Goal: Task Accomplishment & Management: Use online tool/utility

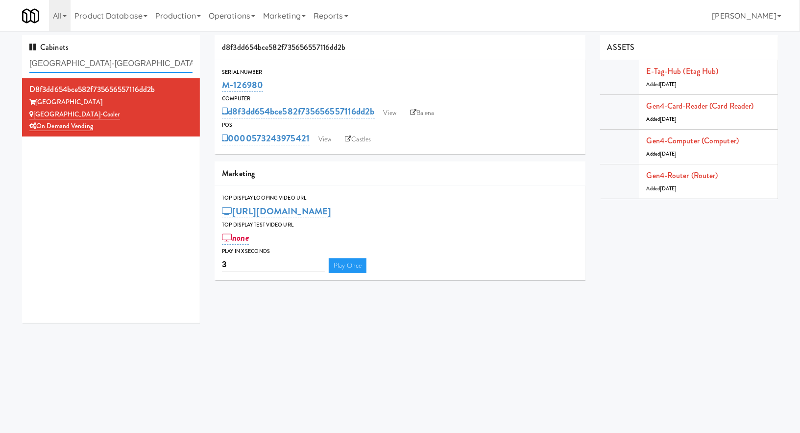
click at [130, 60] on input "Wheeling Town Center-Coole" at bounding box center [110, 64] width 163 height 18
paste input "8421"
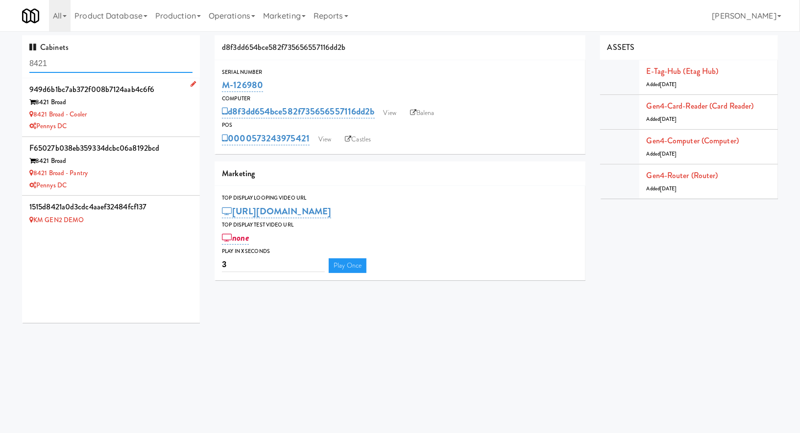
type input "8421"
click at [160, 122] on div "Pennys DC" at bounding box center [110, 126] width 163 height 12
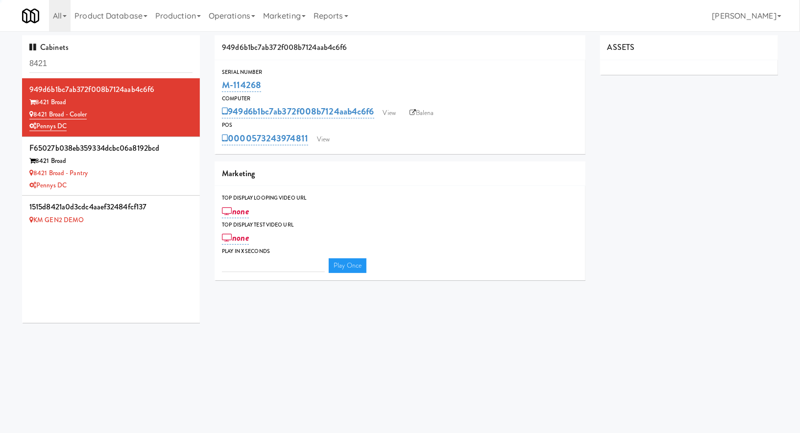
type input "3"
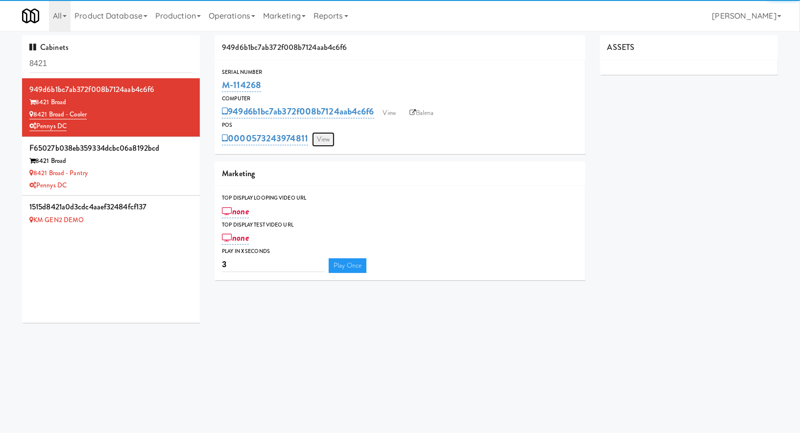
click at [331, 142] on link "View" at bounding box center [323, 139] width 23 height 15
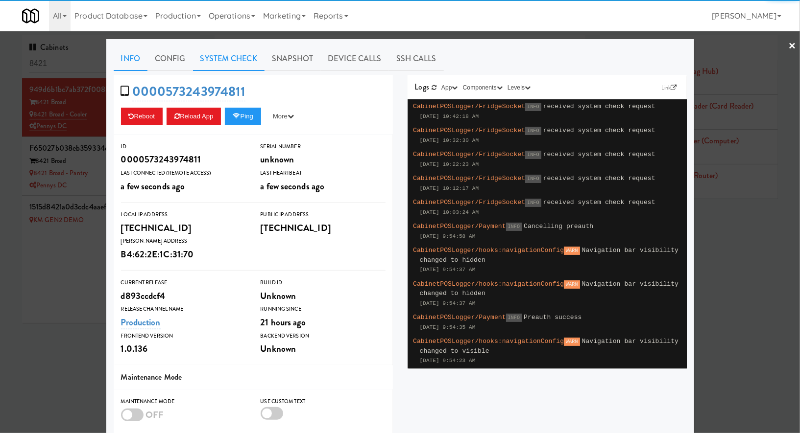
click at [237, 60] on link "System Check" at bounding box center [229, 59] width 72 height 24
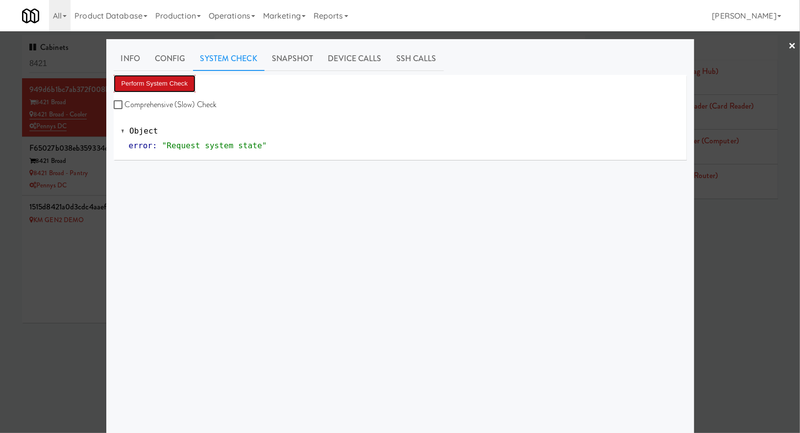
click at [179, 85] on button "Perform System Check" at bounding box center [155, 84] width 82 height 18
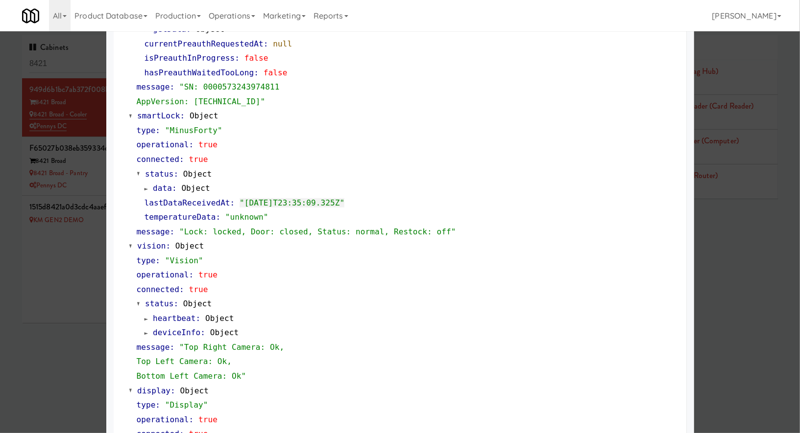
scroll to position [197, 0]
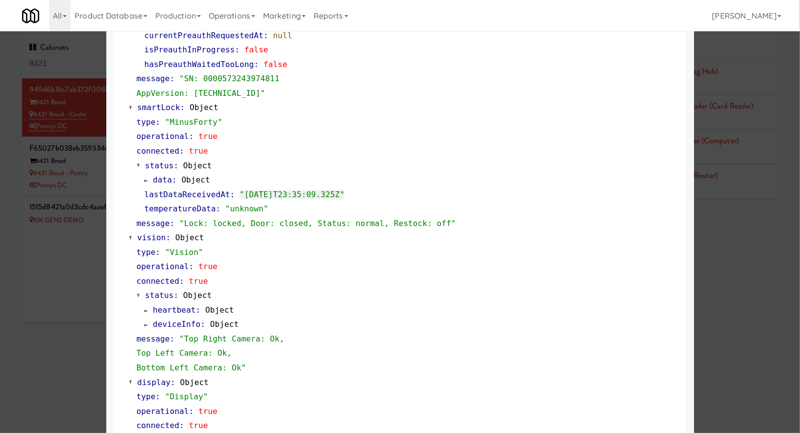
click at [61, 320] on div at bounding box center [400, 216] width 800 height 433
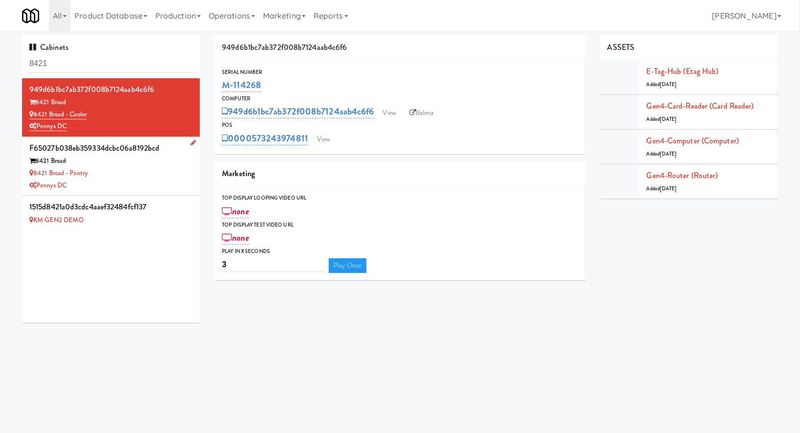
click at [164, 175] on div "8421 Broad - Pantry" at bounding box center [110, 174] width 163 height 12
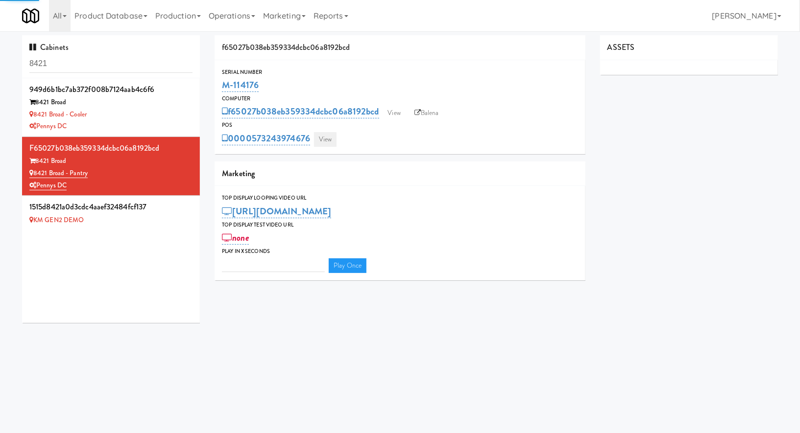
type input "3"
click at [324, 138] on link "View" at bounding box center [325, 139] width 23 height 15
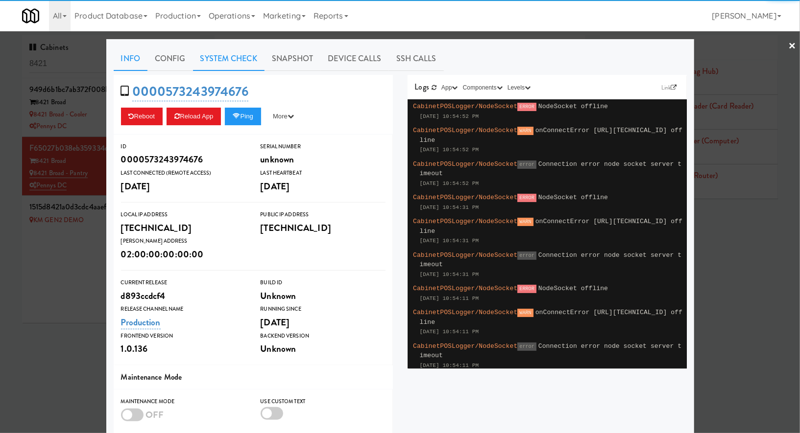
click at [214, 65] on link "System Check" at bounding box center [229, 59] width 72 height 24
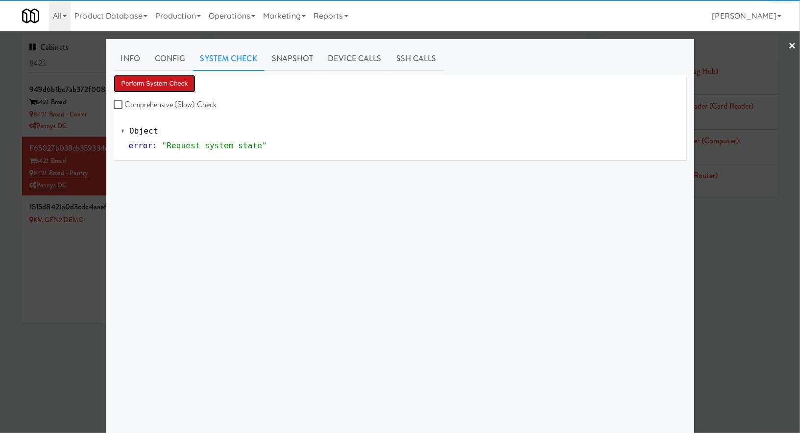
click at [183, 84] on button "Perform System Check" at bounding box center [155, 84] width 82 height 18
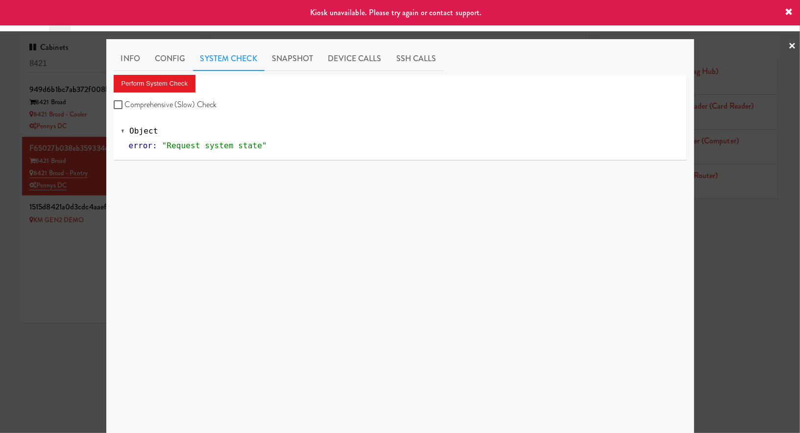
drag, startPoint x: 65, startPoint y: 314, endPoint x: 65, endPoint y: 296, distance: 18.1
click at [65, 314] on div at bounding box center [400, 216] width 800 height 433
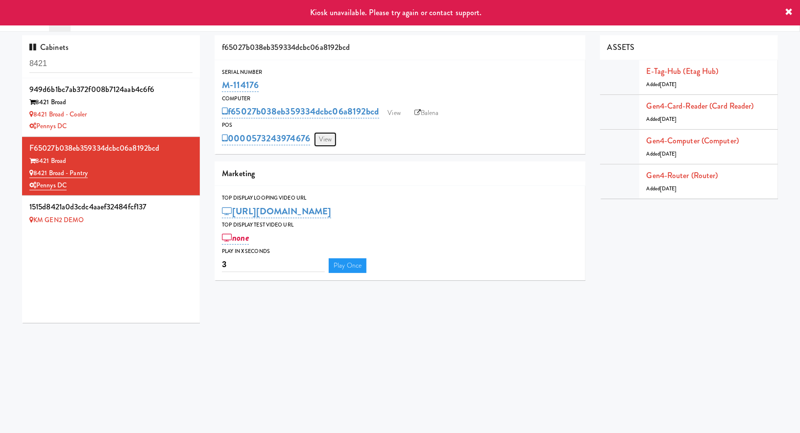
click at [335, 142] on link "View" at bounding box center [325, 139] width 23 height 15
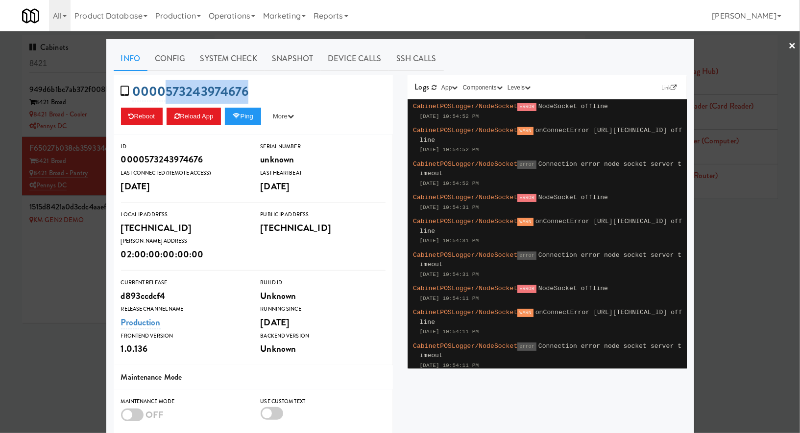
drag, startPoint x: 275, startPoint y: 99, endPoint x: 165, endPoint y: 92, distance: 110.4
click at [165, 92] on div "0000573243974676 Reboot Reload App Ping More Ping Server Restart Server Force R…" at bounding box center [253, 105] width 279 height 60
copy link "573243974676"
click at [97, 276] on div at bounding box center [400, 216] width 800 height 433
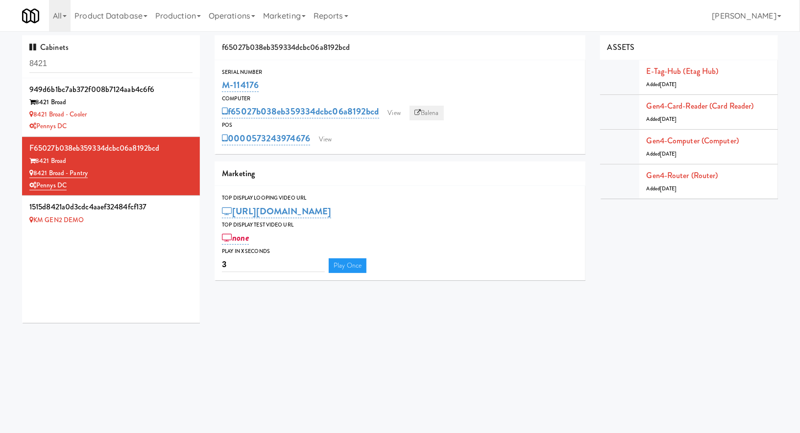
click at [428, 107] on link "Balena" at bounding box center [426, 113] width 34 height 15
drag, startPoint x: 270, startPoint y: 85, endPoint x: 213, endPoint y: 92, distance: 57.7
click at [213, 92] on div "f65027b038eb359334dcbc06a8192bcd Serial Number M-114176 Computer f65027b038eb35…" at bounding box center [399, 161] width 385 height 253
copy link "M-114176"
click at [324, 136] on link "View" at bounding box center [325, 139] width 23 height 15
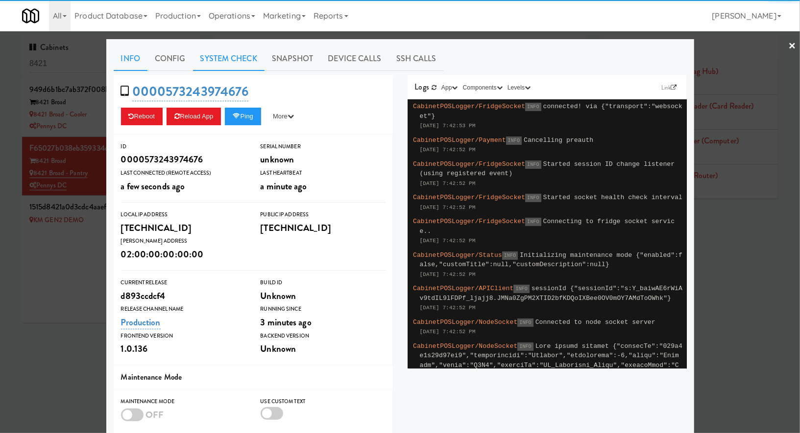
click at [241, 60] on link "System Check" at bounding box center [229, 59] width 72 height 24
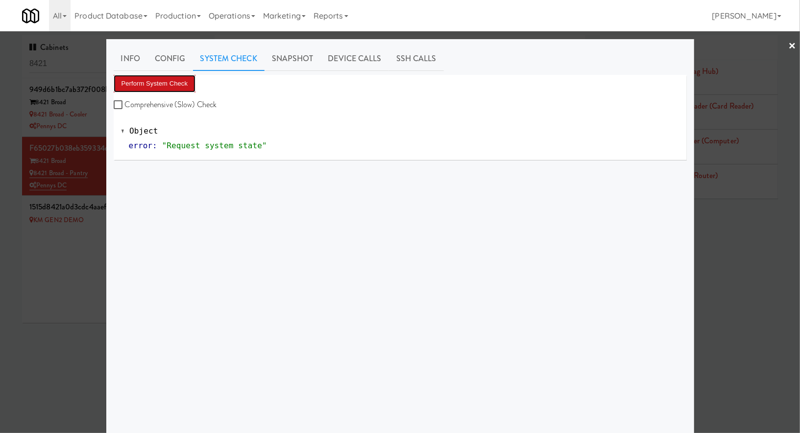
click at [172, 82] on button "Perform System Check" at bounding box center [155, 84] width 82 height 18
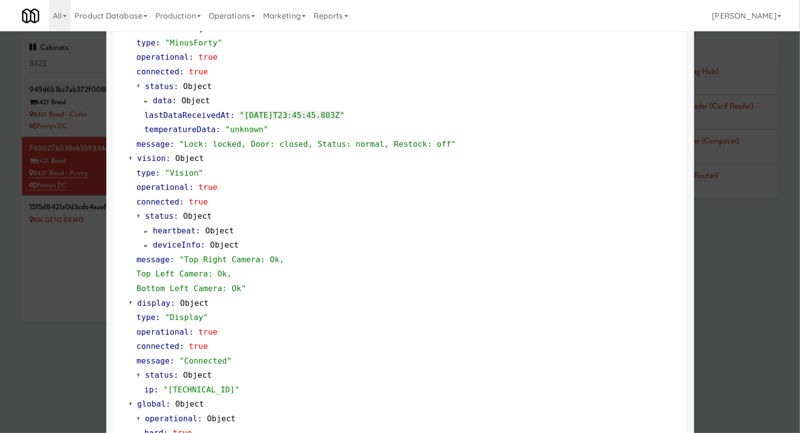
scroll to position [341, 0]
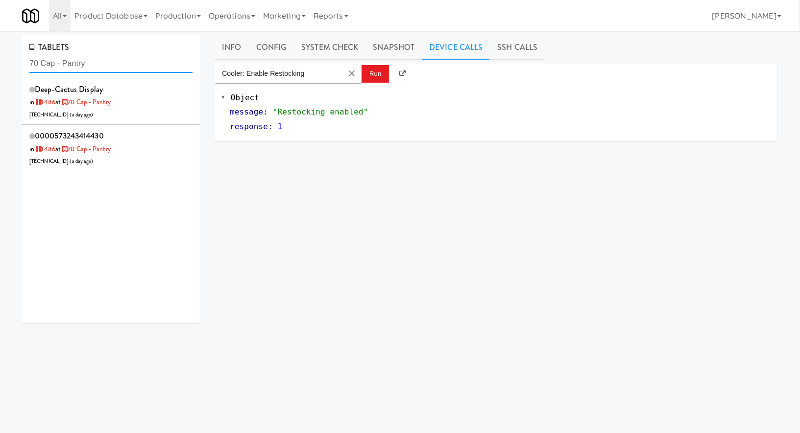
click at [68, 68] on input "70 Cap - Pantry" at bounding box center [110, 64] width 163 height 18
paste input "Spaces [PERSON_NAME]"
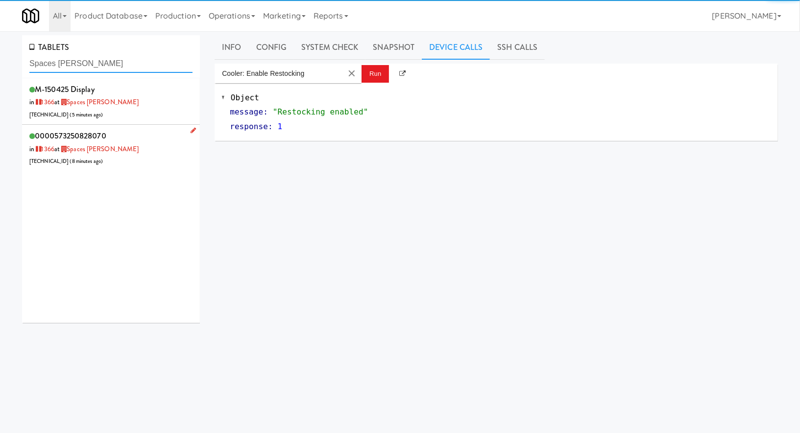
type input "Spaces [PERSON_NAME]"
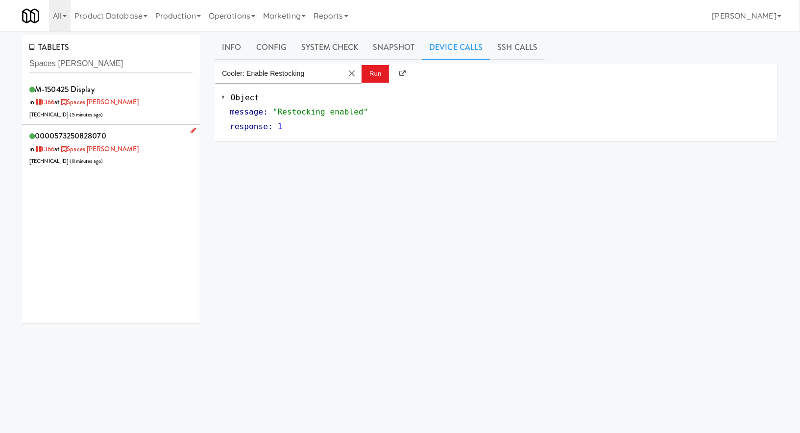
click at [139, 144] on div "0000573250828070 in [DATE] at Spaces [PERSON_NAME] [TECHNICAL_ID] ( 8 minutes a…" at bounding box center [110, 148] width 163 height 39
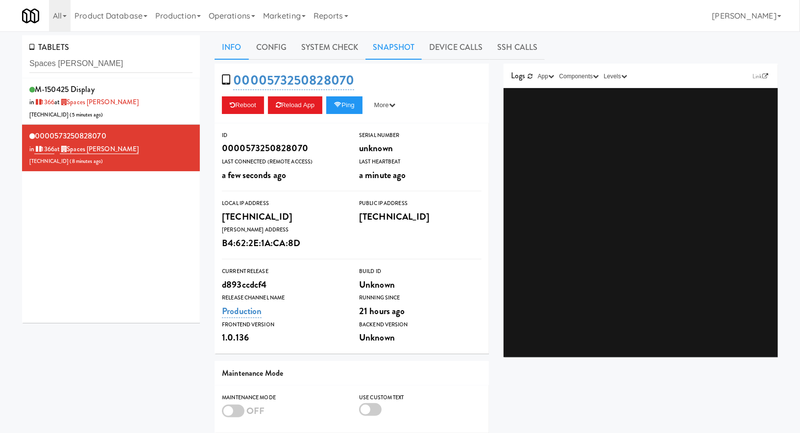
click at [393, 50] on link "Snapshot" at bounding box center [393, 47] width 56 height 24
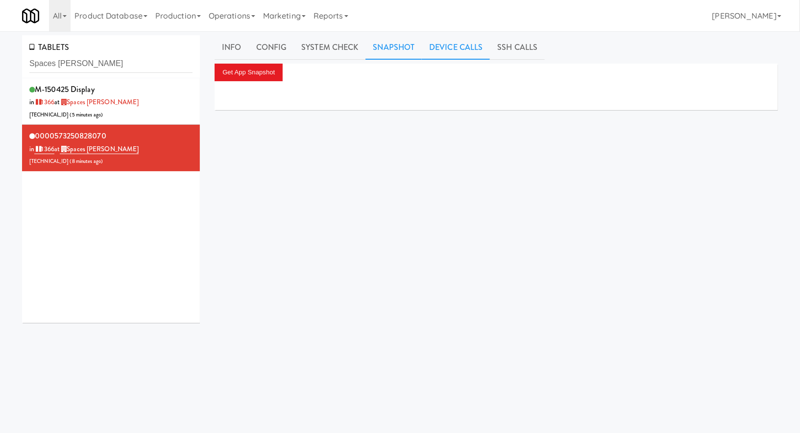
click at [441, 38] on link "Device Calls" at bounding box center [456, 47] width 68 height 24
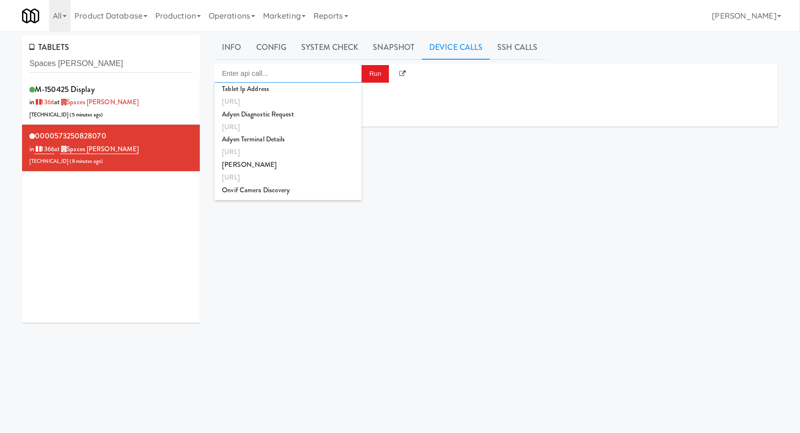
click at [317, 75] on input "Enter api call..." at bounding box center [288, 74] width 147 height 20
type input "e"
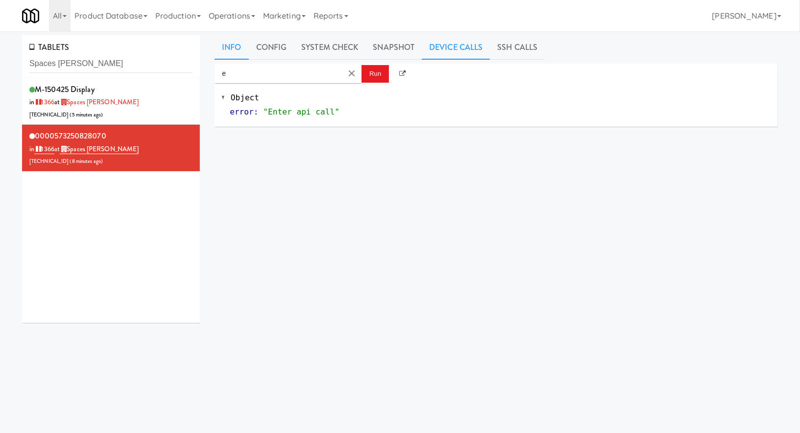
click at [246, 48] on link "Info" at bounding box center [232, 47] width 34 height 24
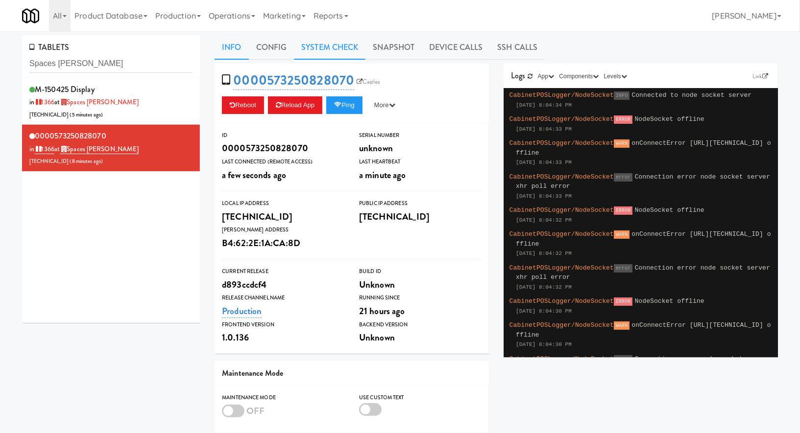
click at [314, 49] on link "System Check" at bounding box center [330, 47] width 72 height 24
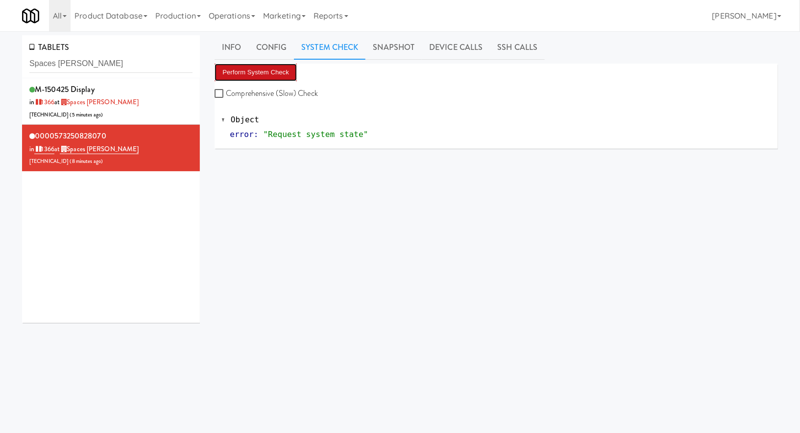
click at [282, 72] on button "Perform System Check" at bounding box center [256, 73] width 82 height 18
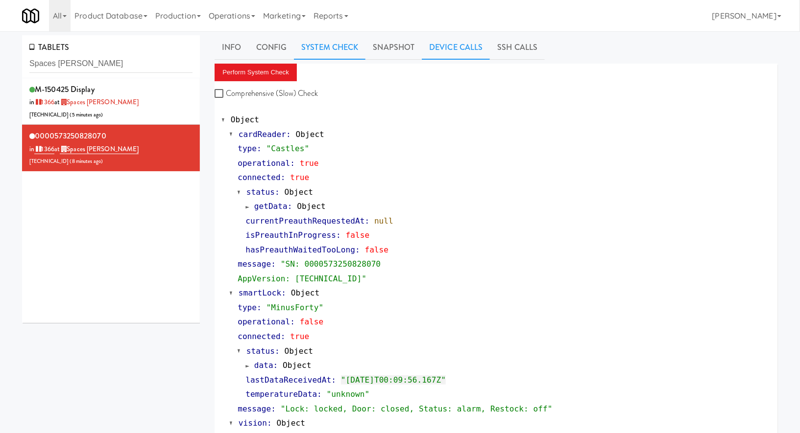
click at [448, 51] on link "Device Calls" at bounding box center [456, 47] width 68 height 24
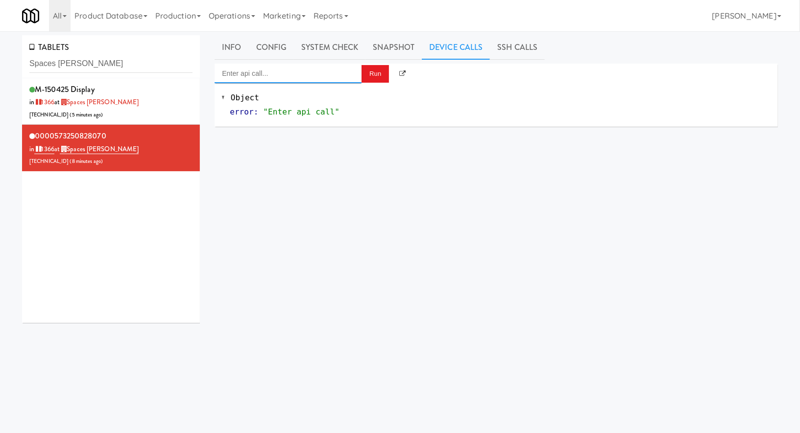
click at [328, 76] on input "Enter api call..." at bounding box center [288, 74] width 147 height 20
click at [328, 85] on div "Cooler: Enable Restocking" at bounding box center [288, 89] width 132 height 13
type input "Cooler: Enable Restocking"
click at [377, 82] on button "Run" at bounding box center [374, 74] width 27 height 18
